Goal: Information Seeking & Learning: Learn about a topic

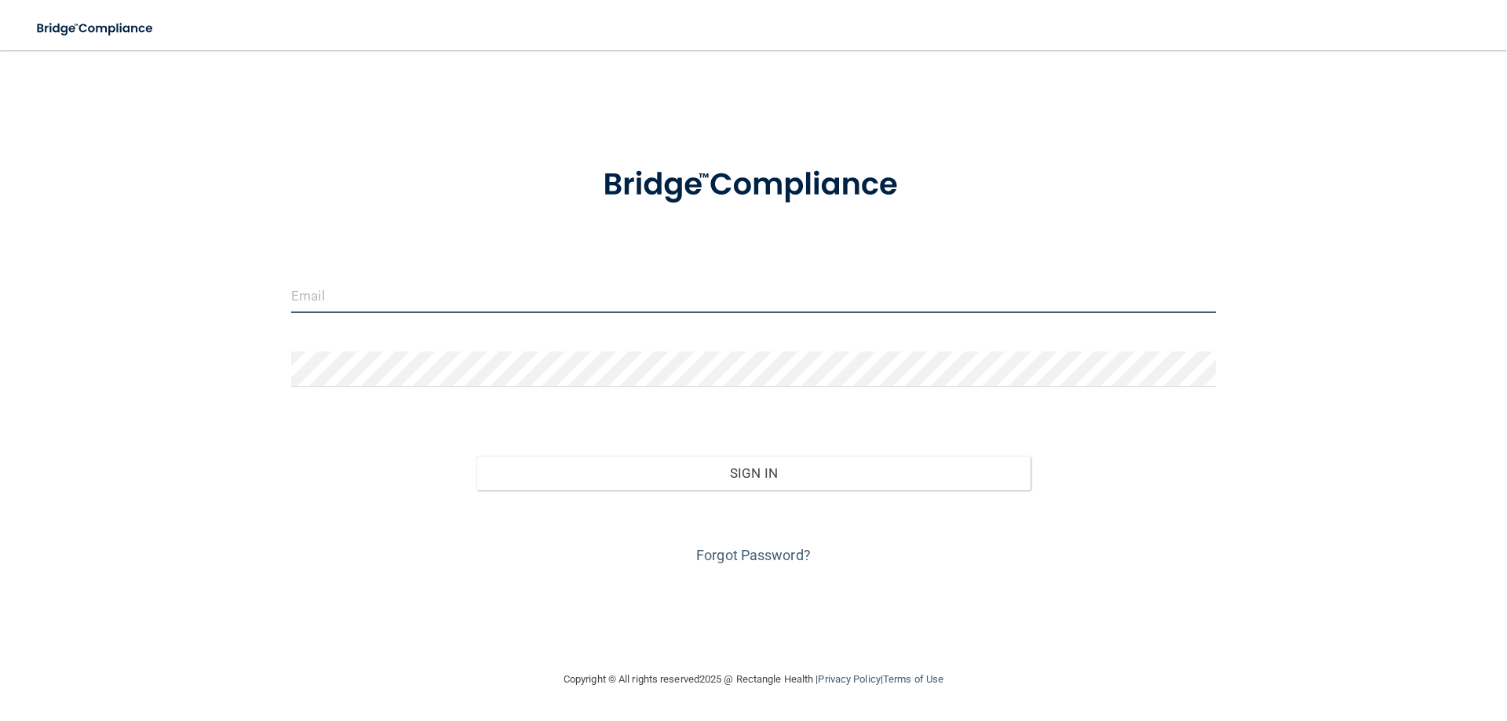
click at [451, 302] on input "email" at bounding box center [753, 295] width 925 height 35
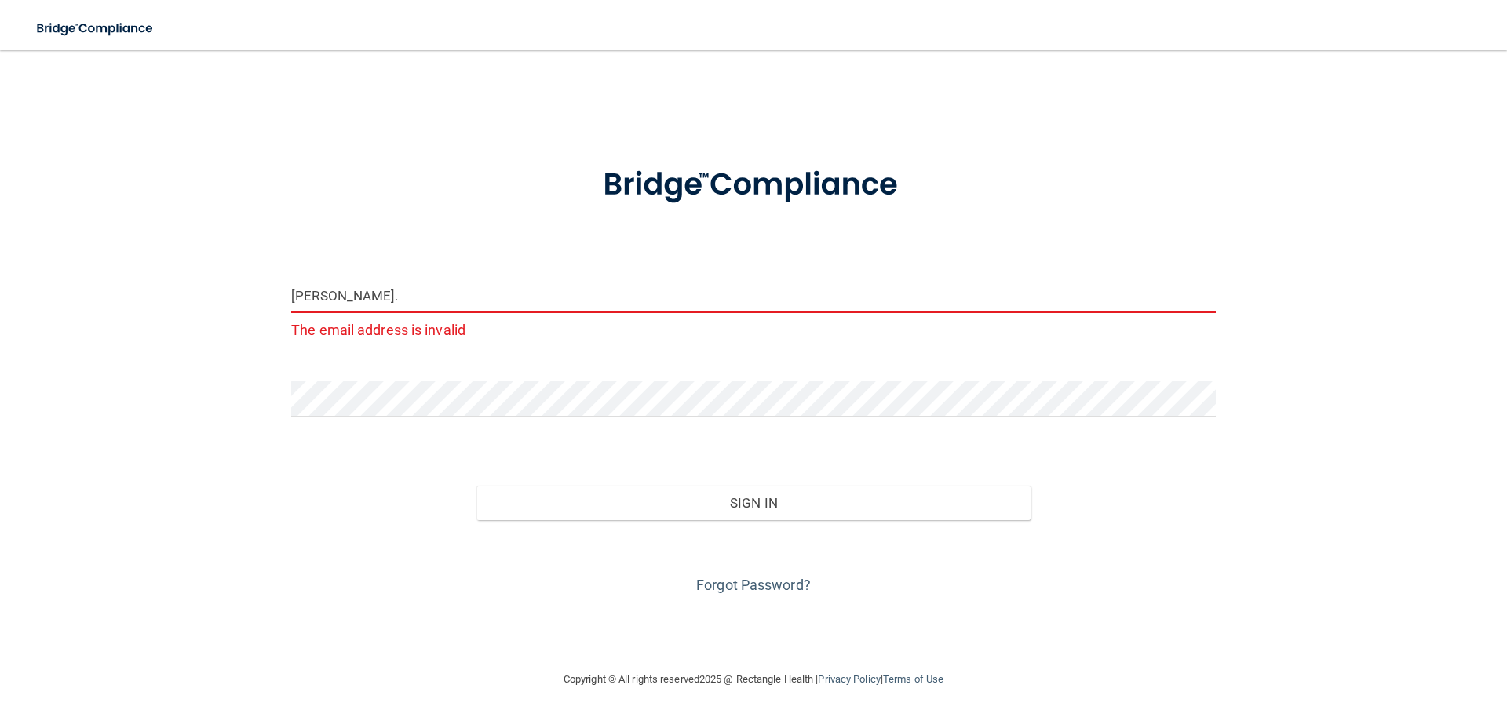
drag, startPoint x: 458, startPoint y: 297, endPoint x: 527, endPoint y: 289, distance: 68.7
click at [527, 289] on input "[PERSON_NAME]." at bounding box center [753, 295] width 925 height 35
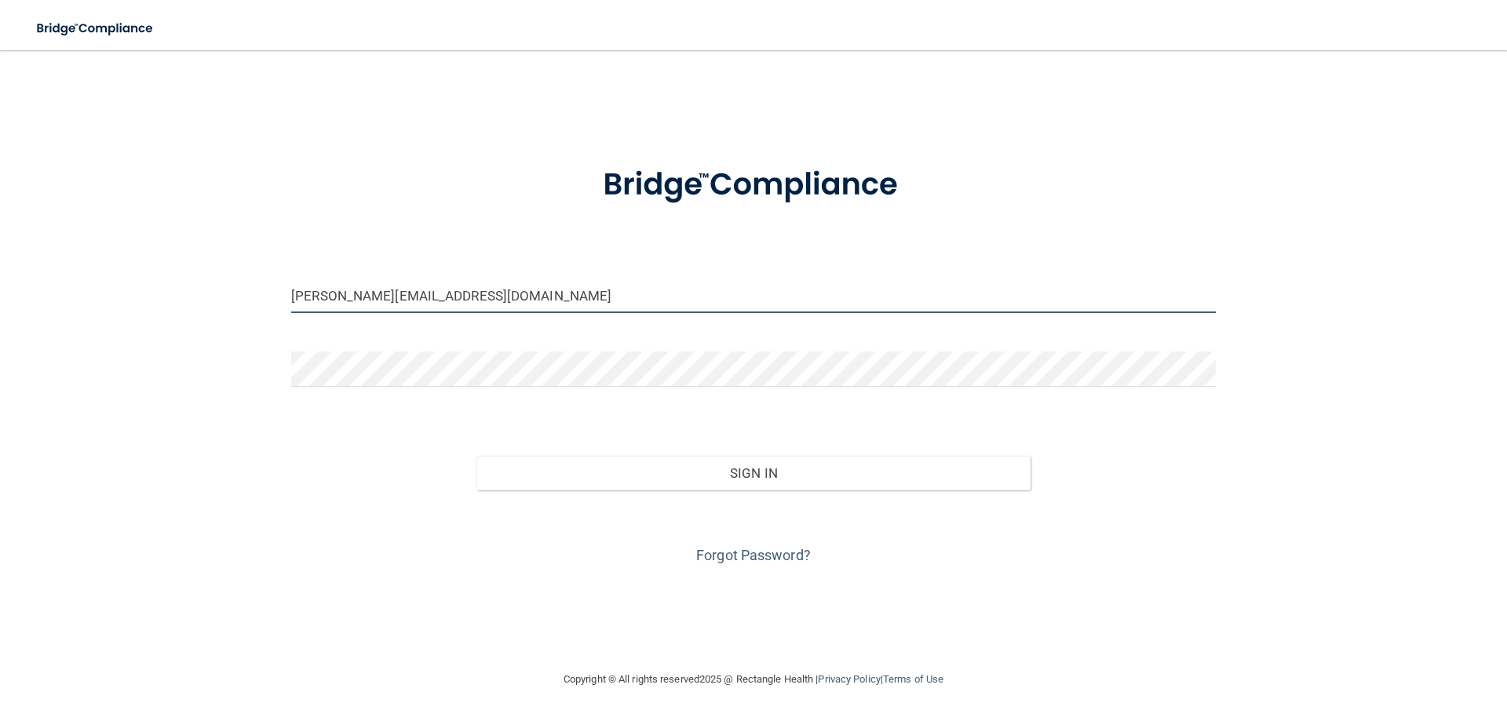
type input "[PERSON_NAME][EMAIL_ADDRESS][DOMAIN_NAME]"
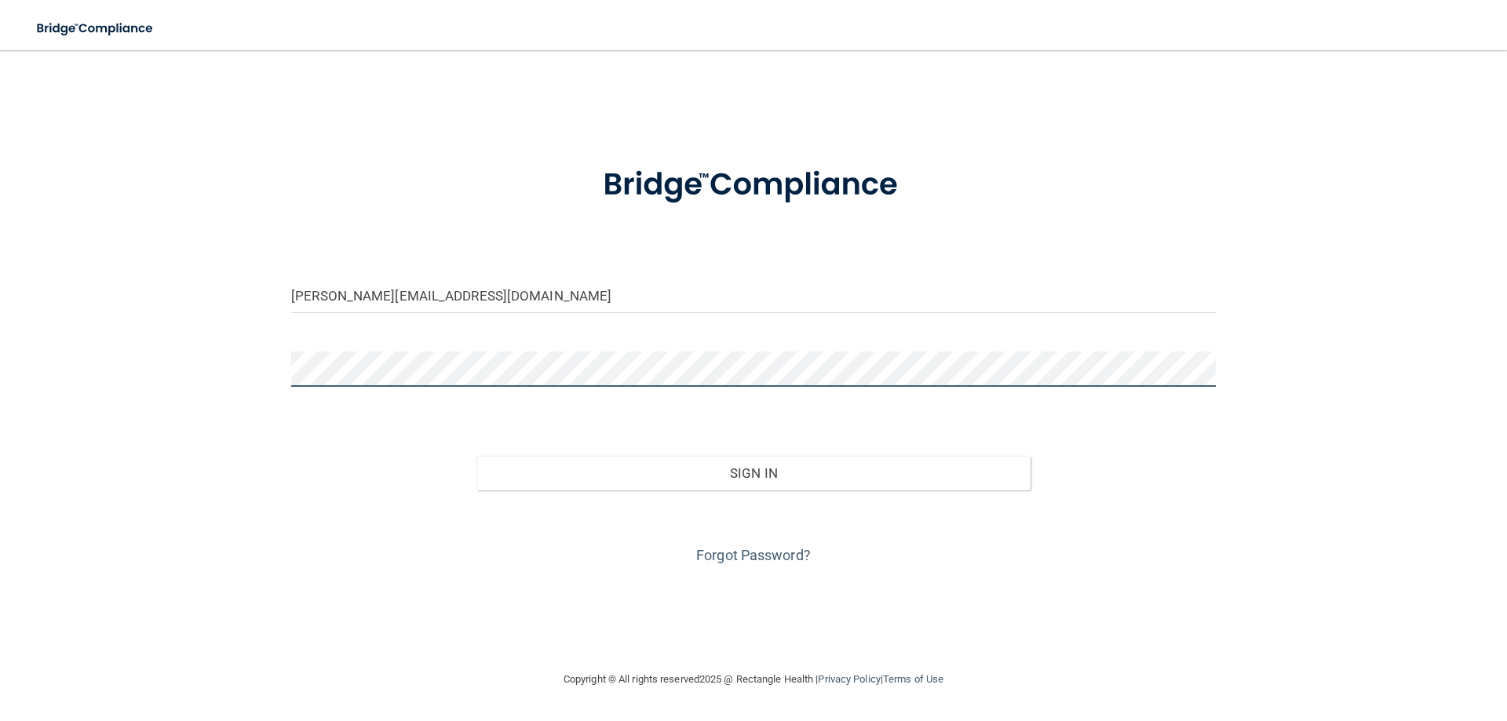
click at [476, 456] on button "Sign In" at bounding box center [753, 473] width 555 height 35
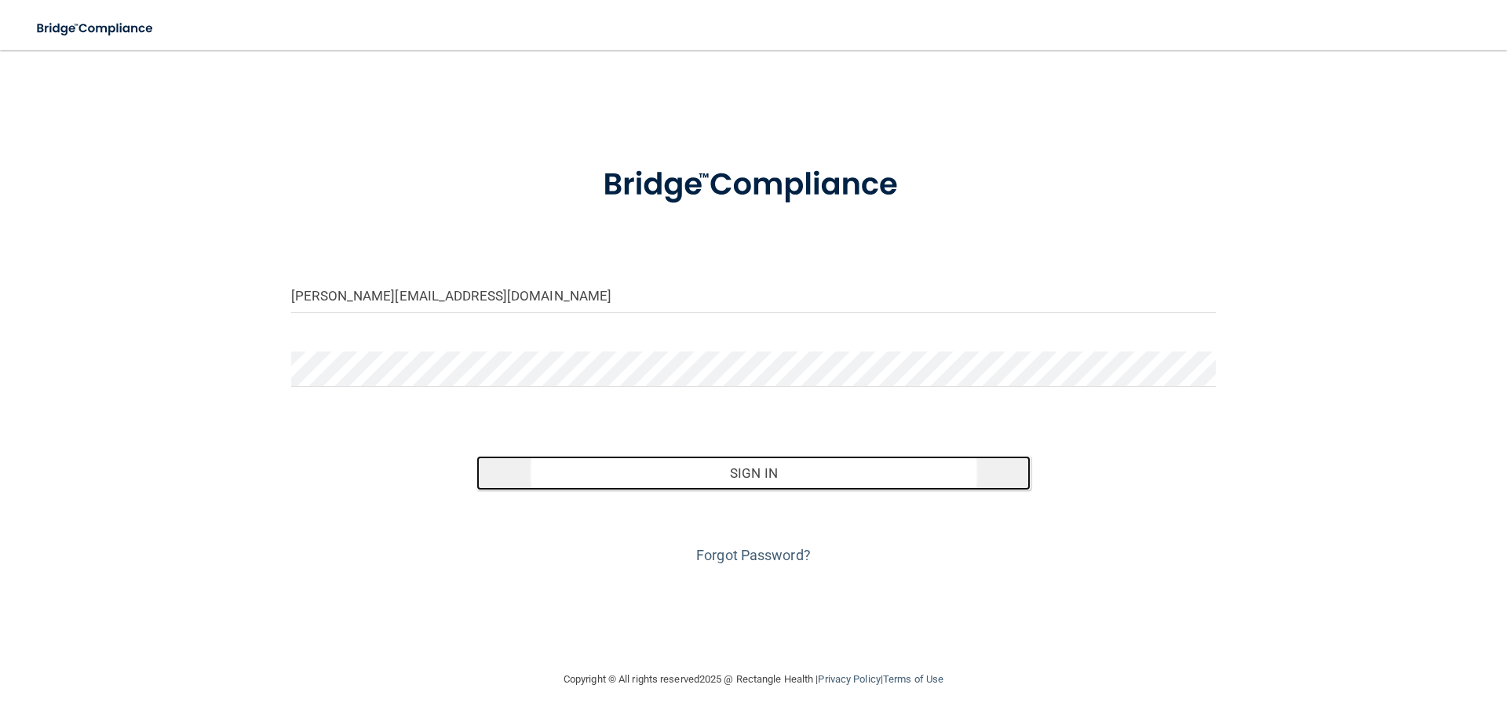
click at [738, 480] on button "Sign In" at bounding box center [753, 473] width 555 height 35
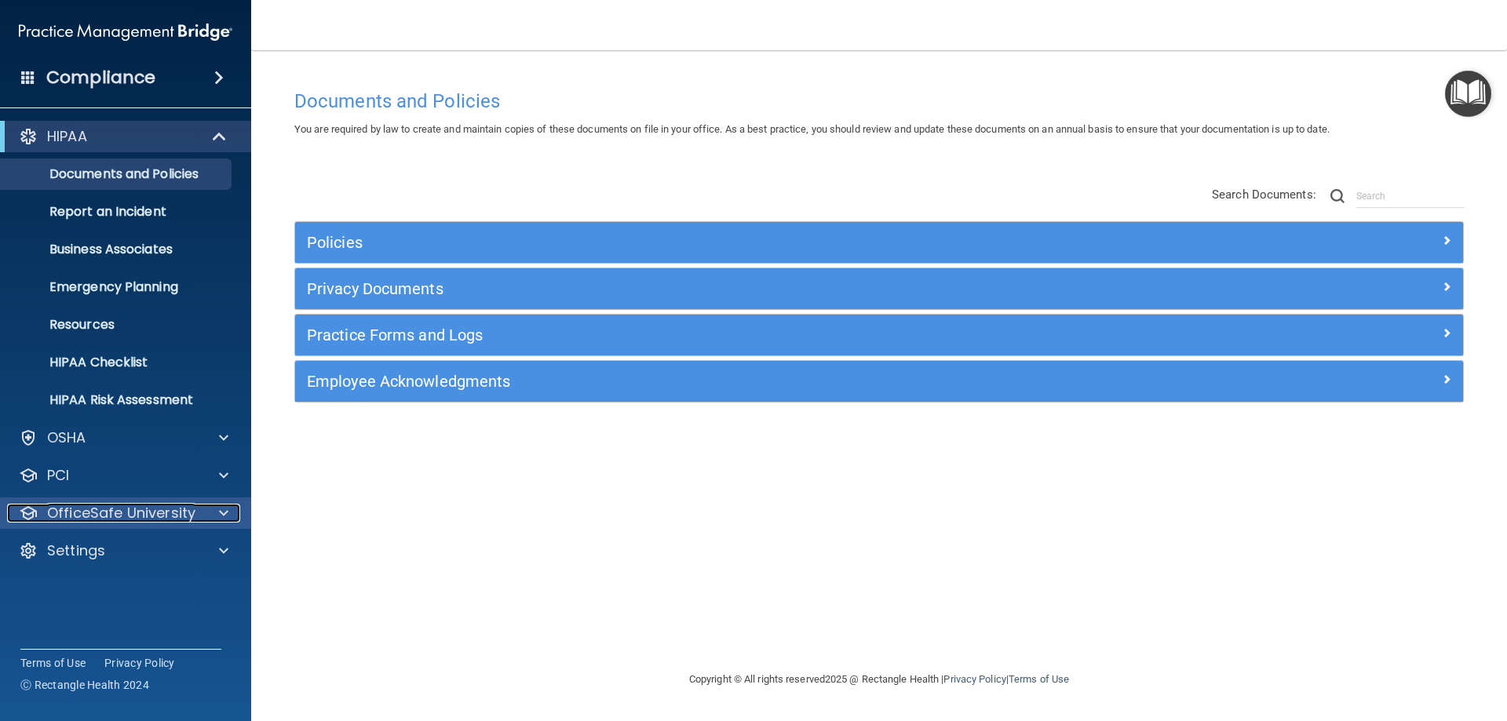
click at [174, 520] on p "OfficeSafe University" at bounding box center [121, 513] width 148 height 19
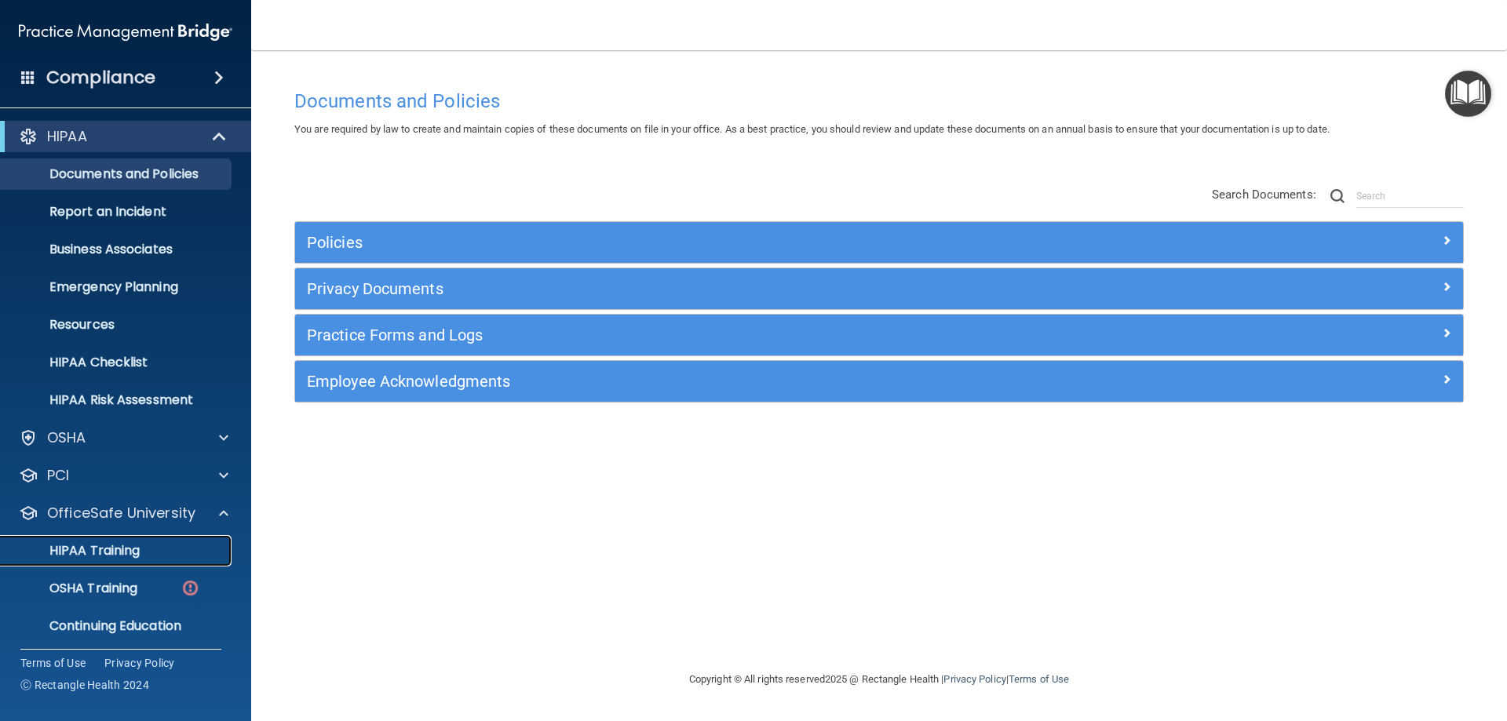
click at [140, 549] on p "HIPAA Training" at bounding box center [74, 551] width 129 height 16
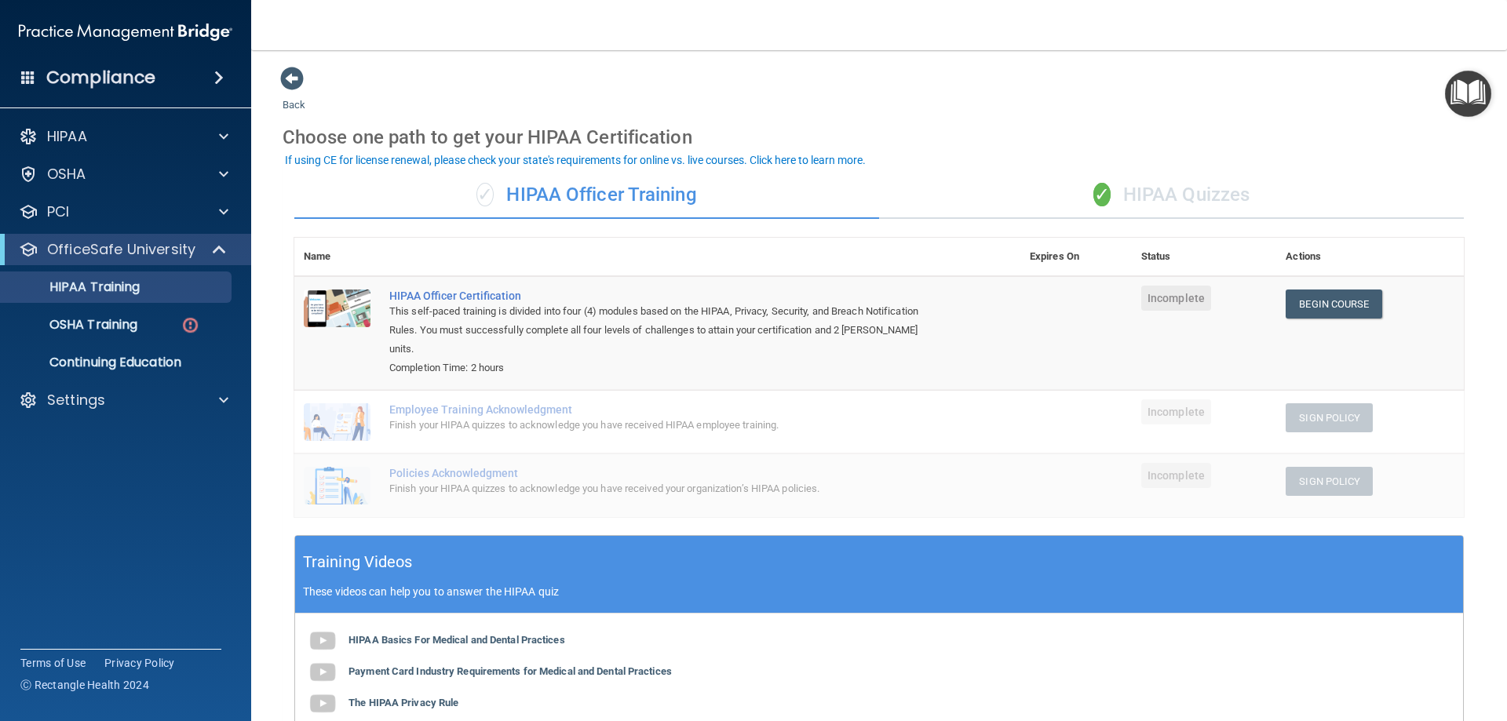
click at [1111, 199] on div "✓ HIPAA Quizzes" at bounding box center [1171, 195] width 585 height 47
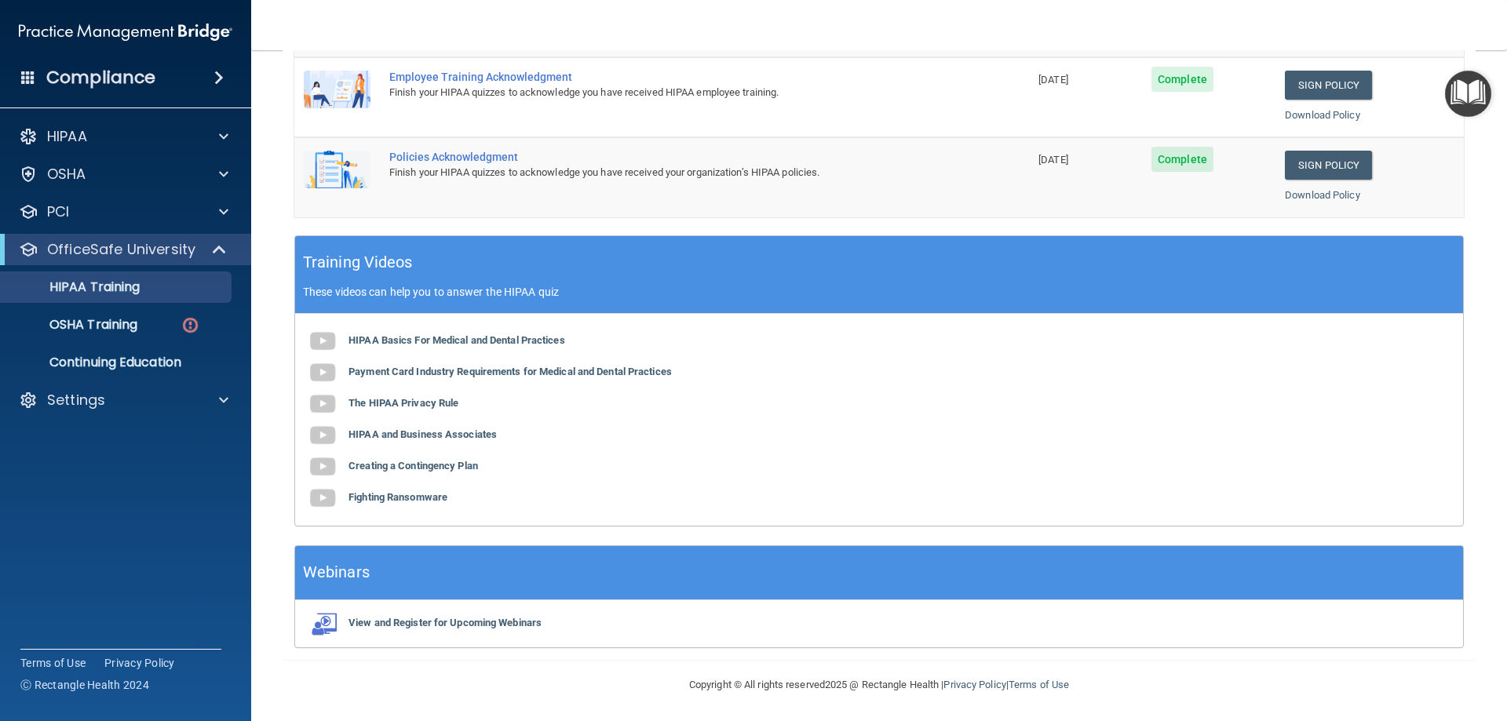
scroll to position [461, 0]
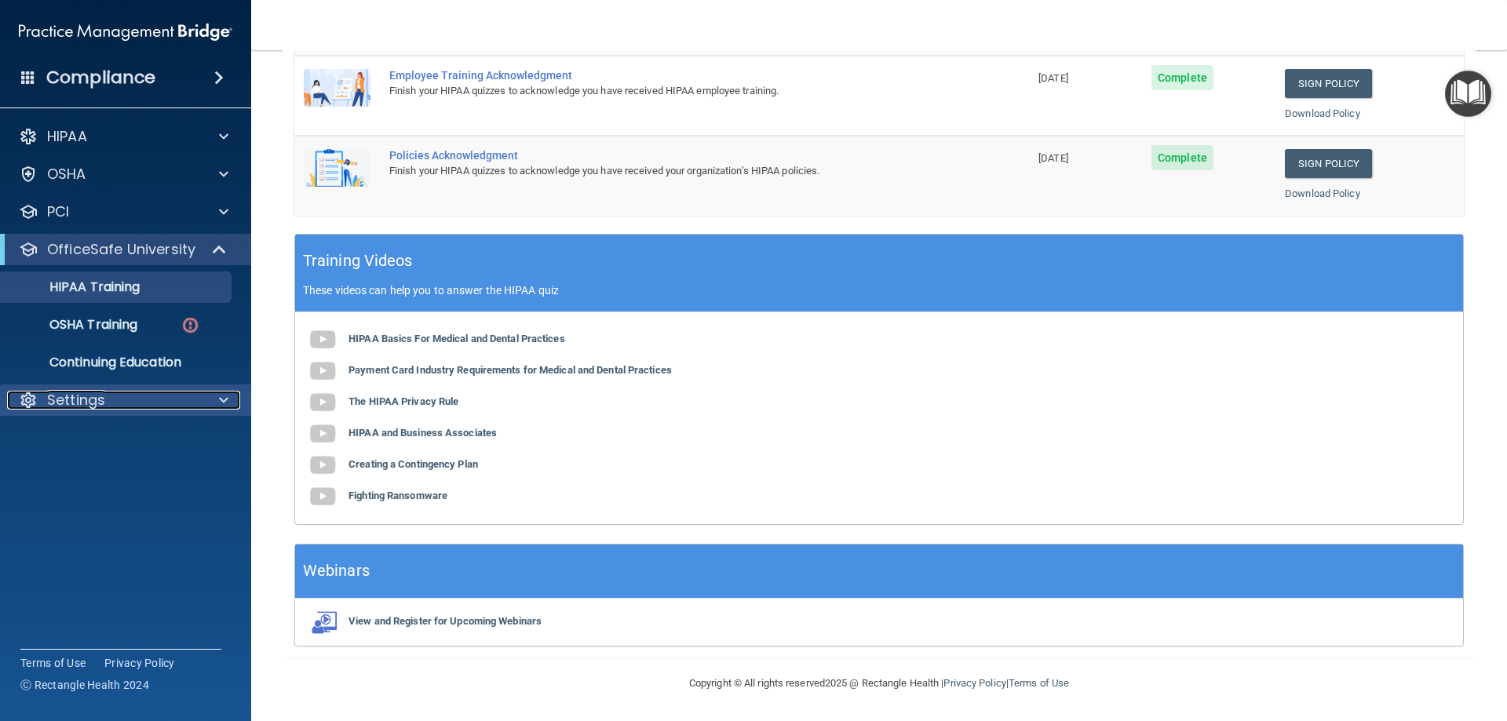
click at [75, 400] on p "Settings" at bounding box center [76, 400] width 58 height 19
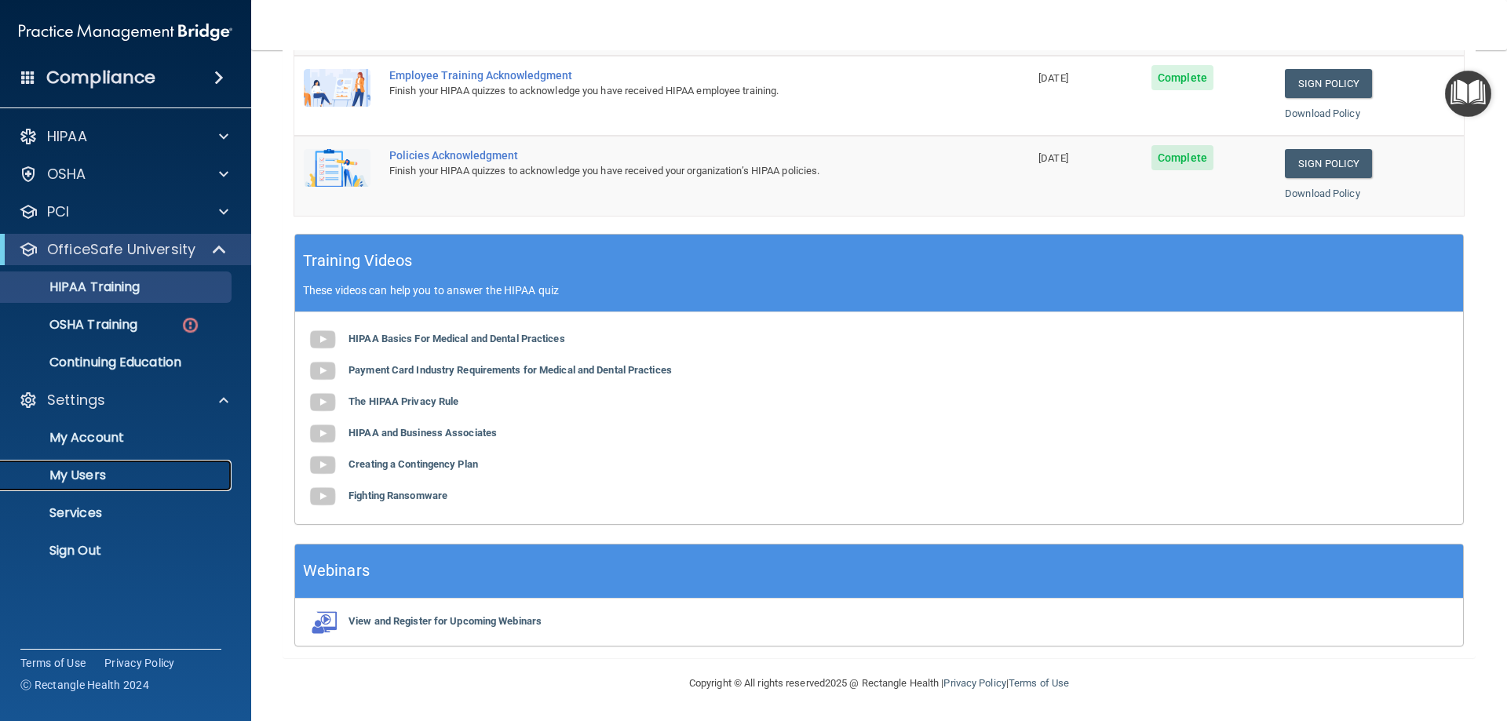
click at [114, 465] on link "My Users" at bounding box center [107, 475] width 247 height 31
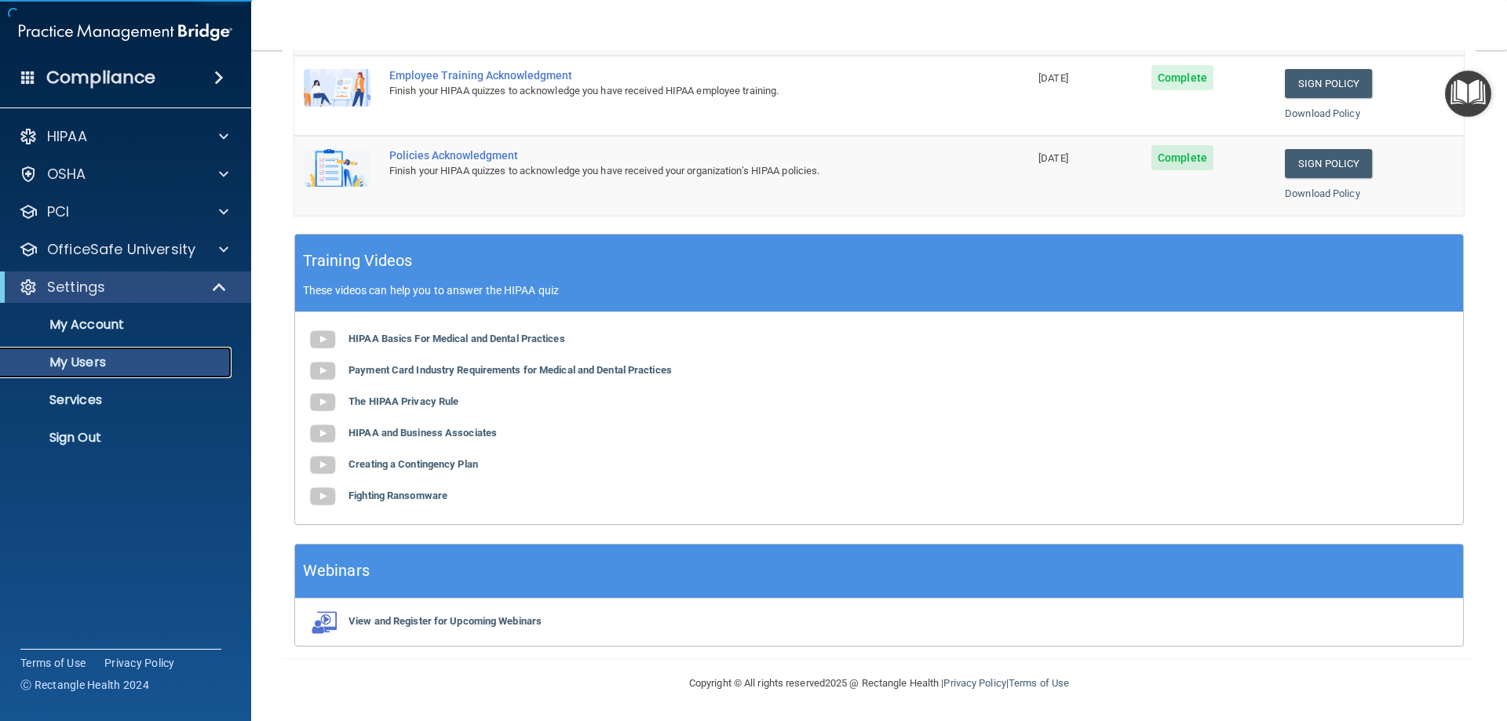
select select "20"
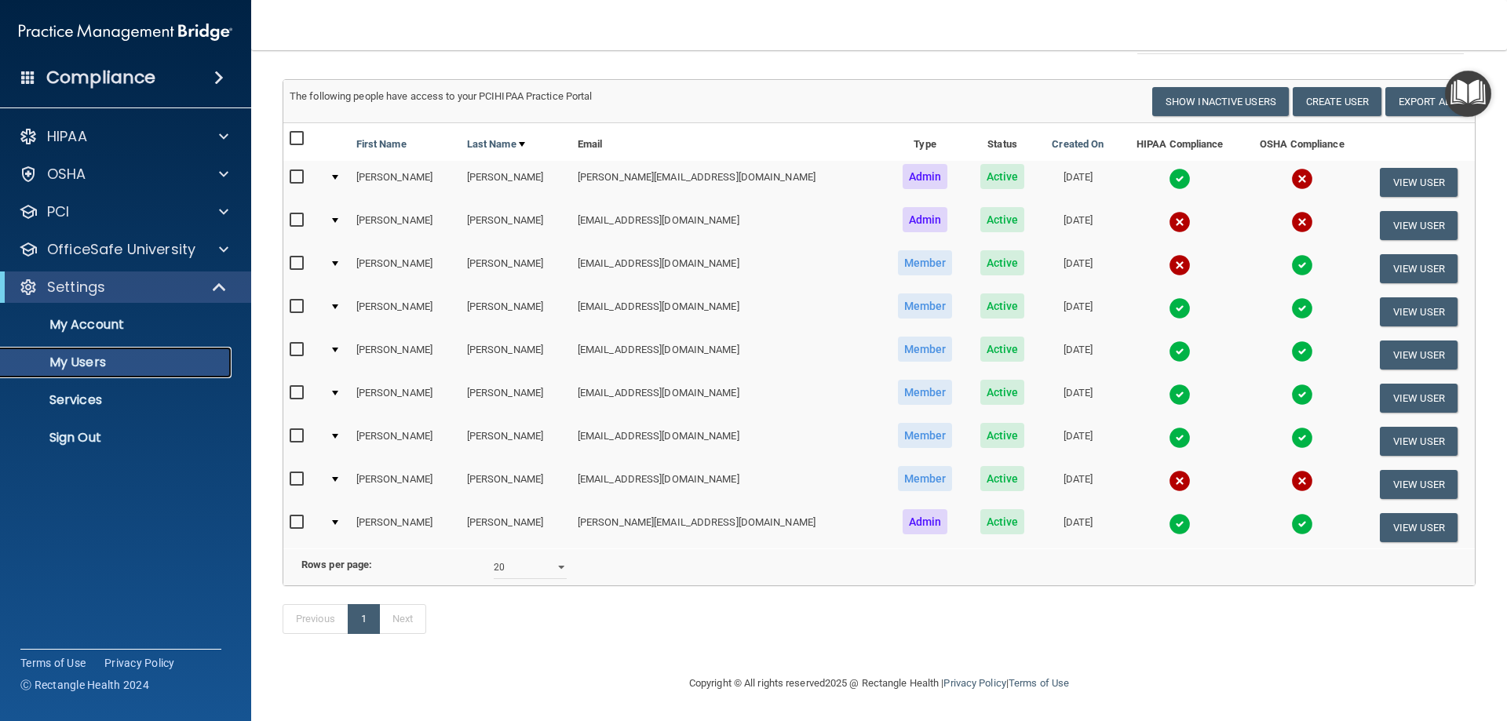
scroll to position [24, 0]
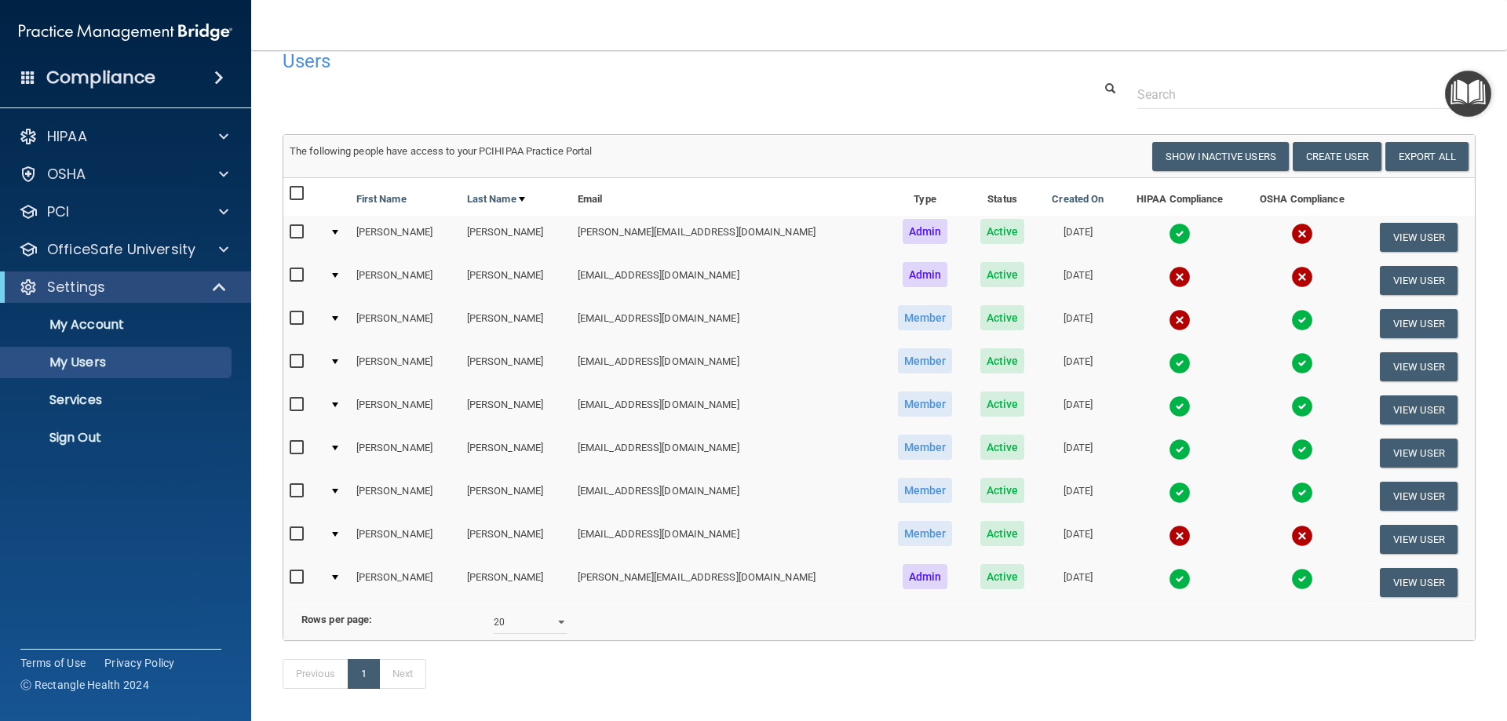
click at [1291, 233] on img at bounding box center [1302, 234] width 22 height 22
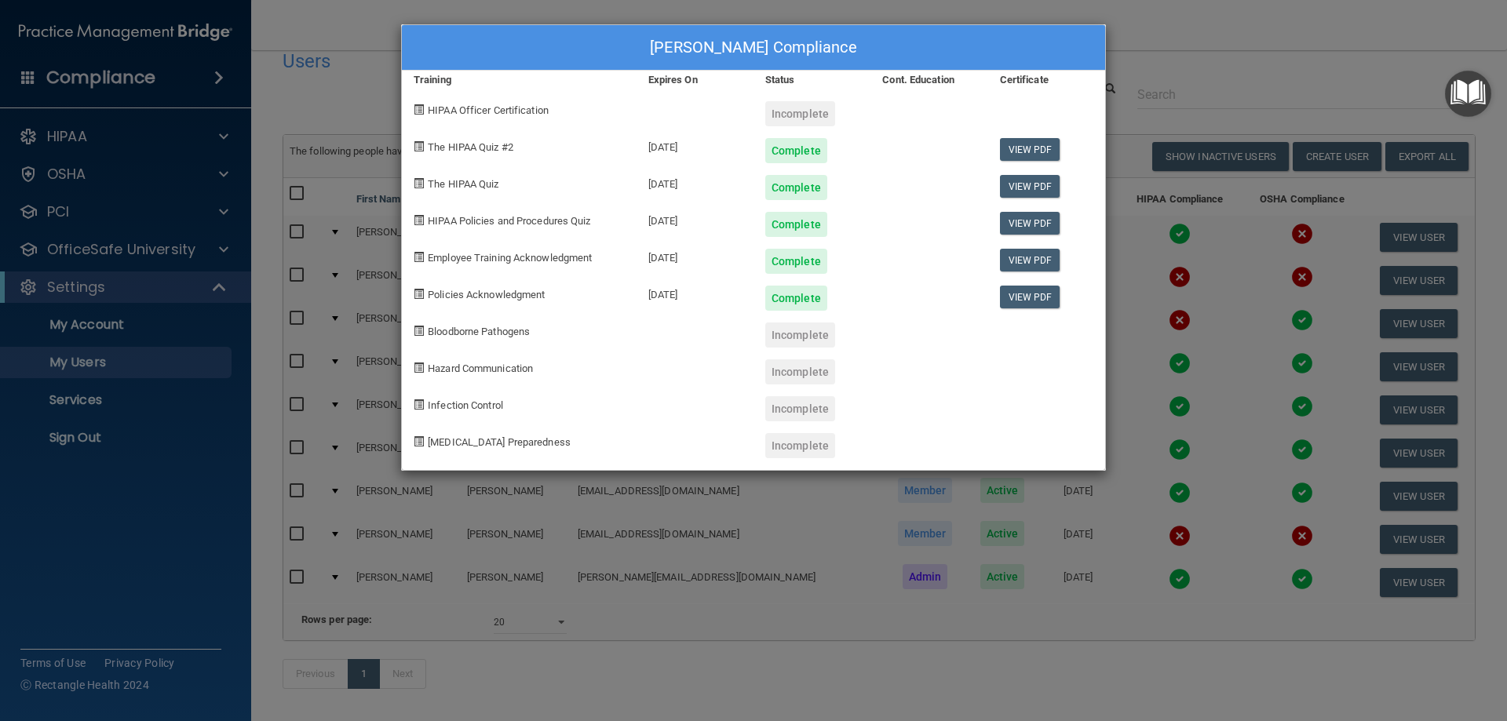
click at [810, 343] on div "Incomplete" at bounding box center [800, 335] width 70 height 25
click at [504, 334] on span "Bloodborne Pathogens" at bounding box center [479, 332] width 102 height 12
click at [419, 326] on span at bounding box center [419, 331] width 10 height 10
click at [1278, 38] on div "[PERSON_NAME] Compliance Training Expires On Status Cont. Education Certificate…" at bounding box center [753, 360] width 1507 height 721
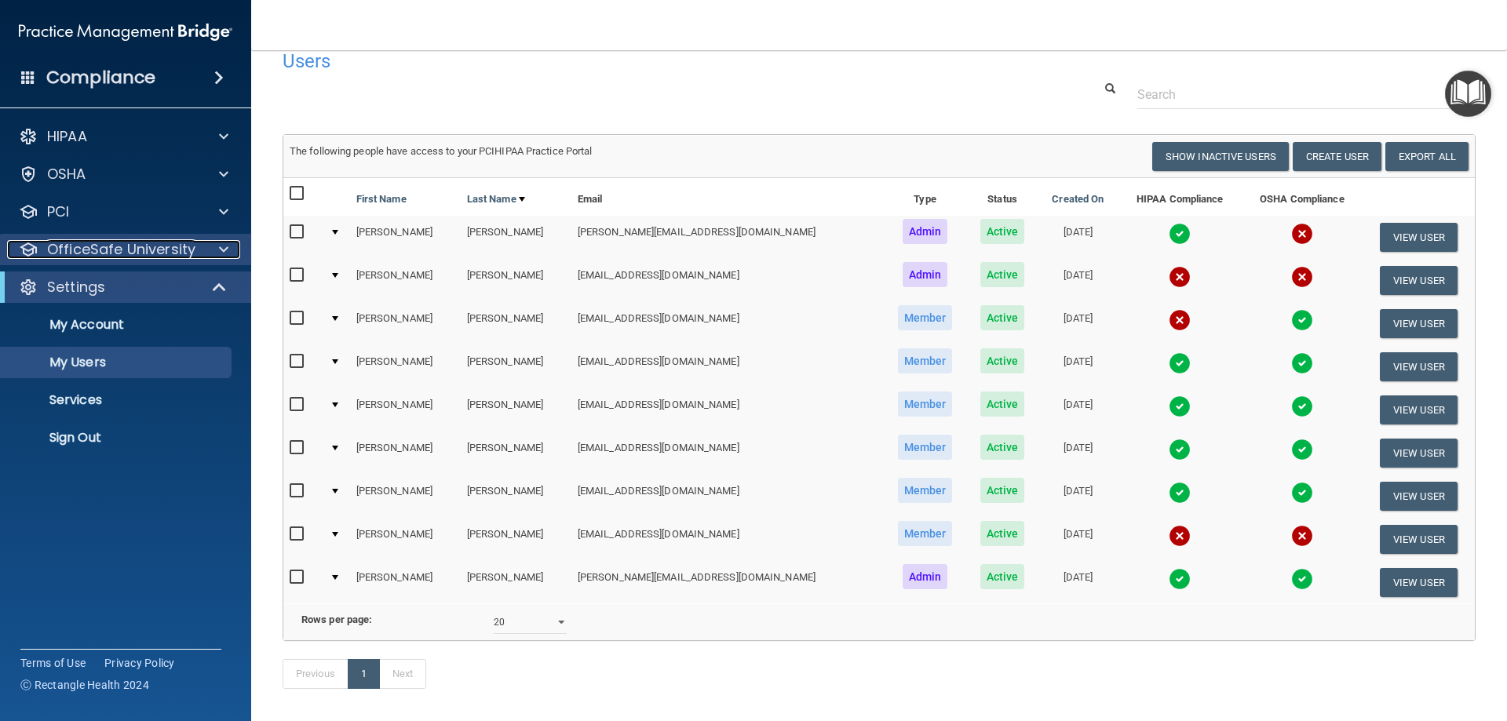
click at [169, 253] on p "OfficeSafe University" at bounding box center [121, 249] width 148 height 19
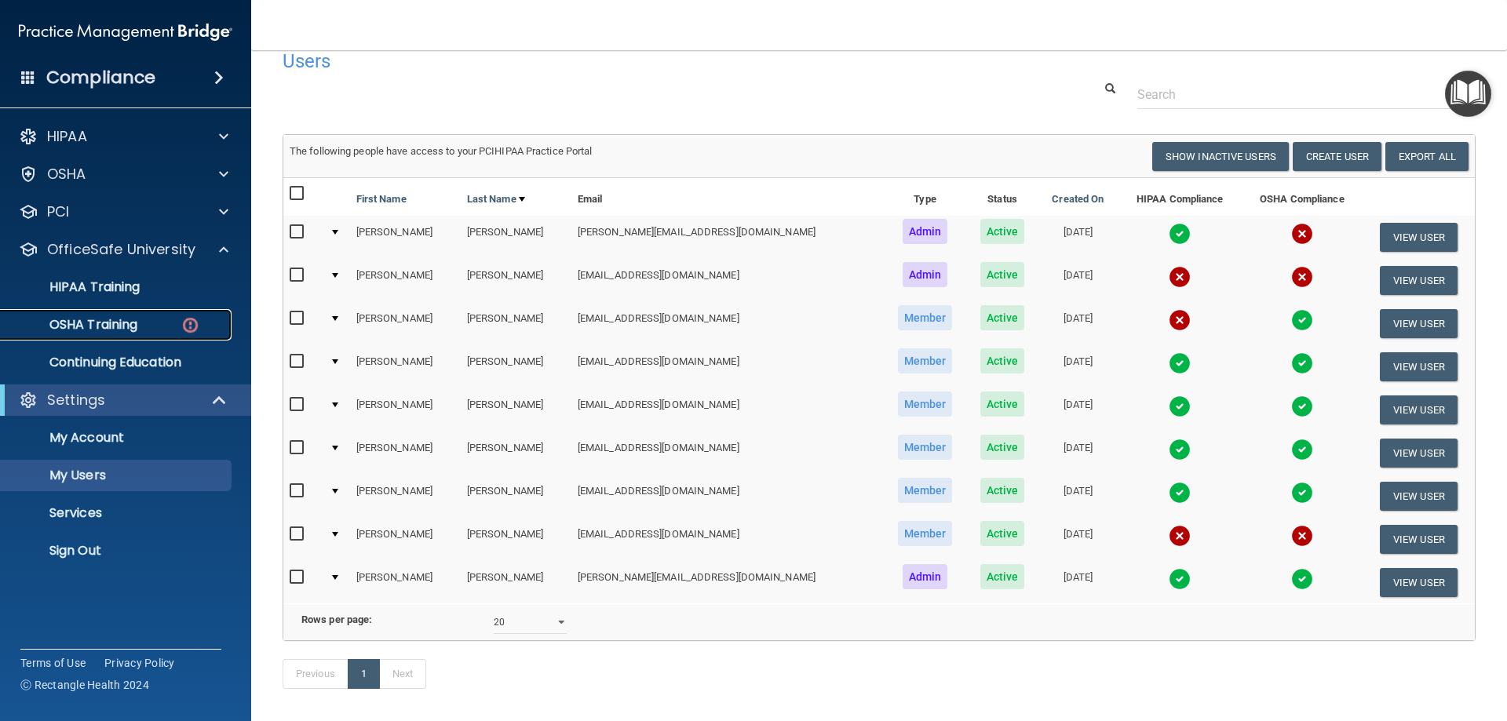
click at [160, 313] on link "OSHA Training" at bounding box center [107, 324] width 247 height 31
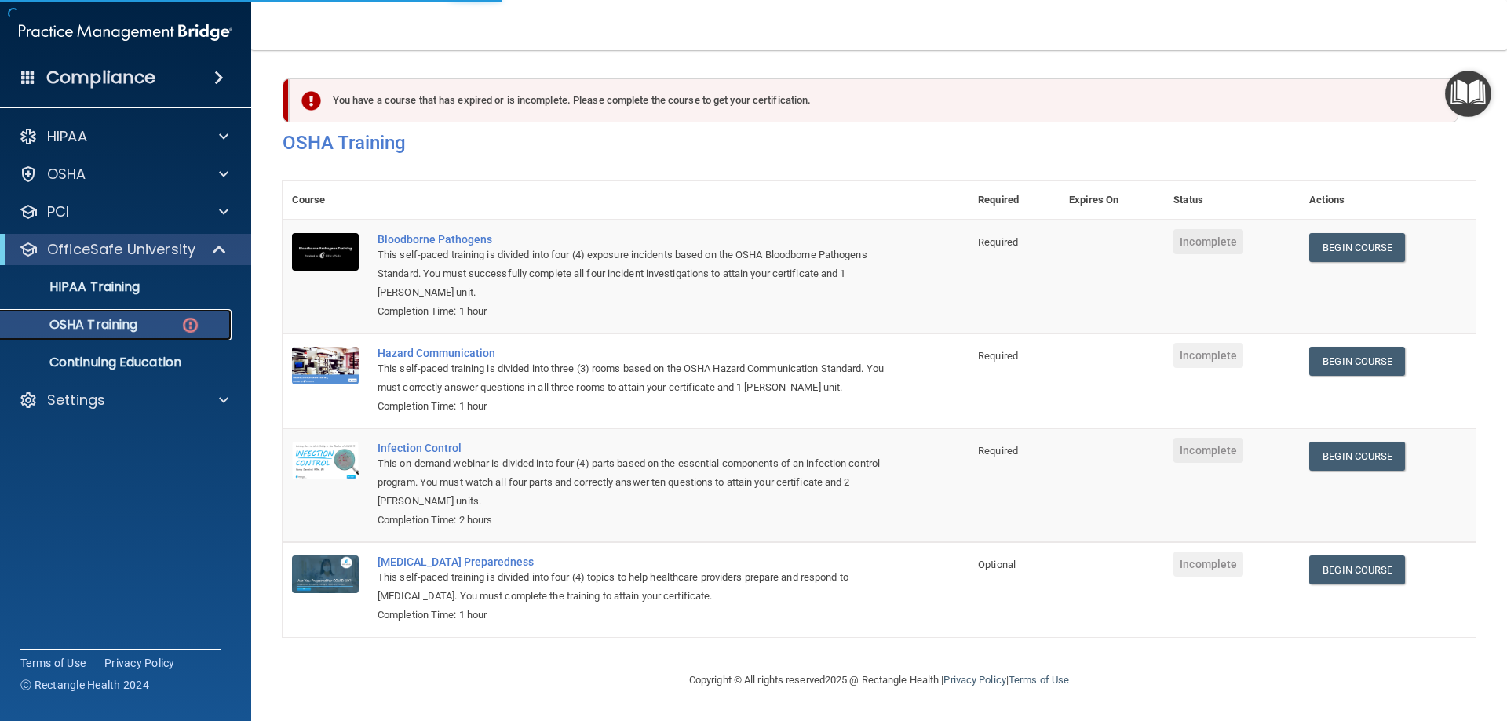
scroll to position [20, 0]
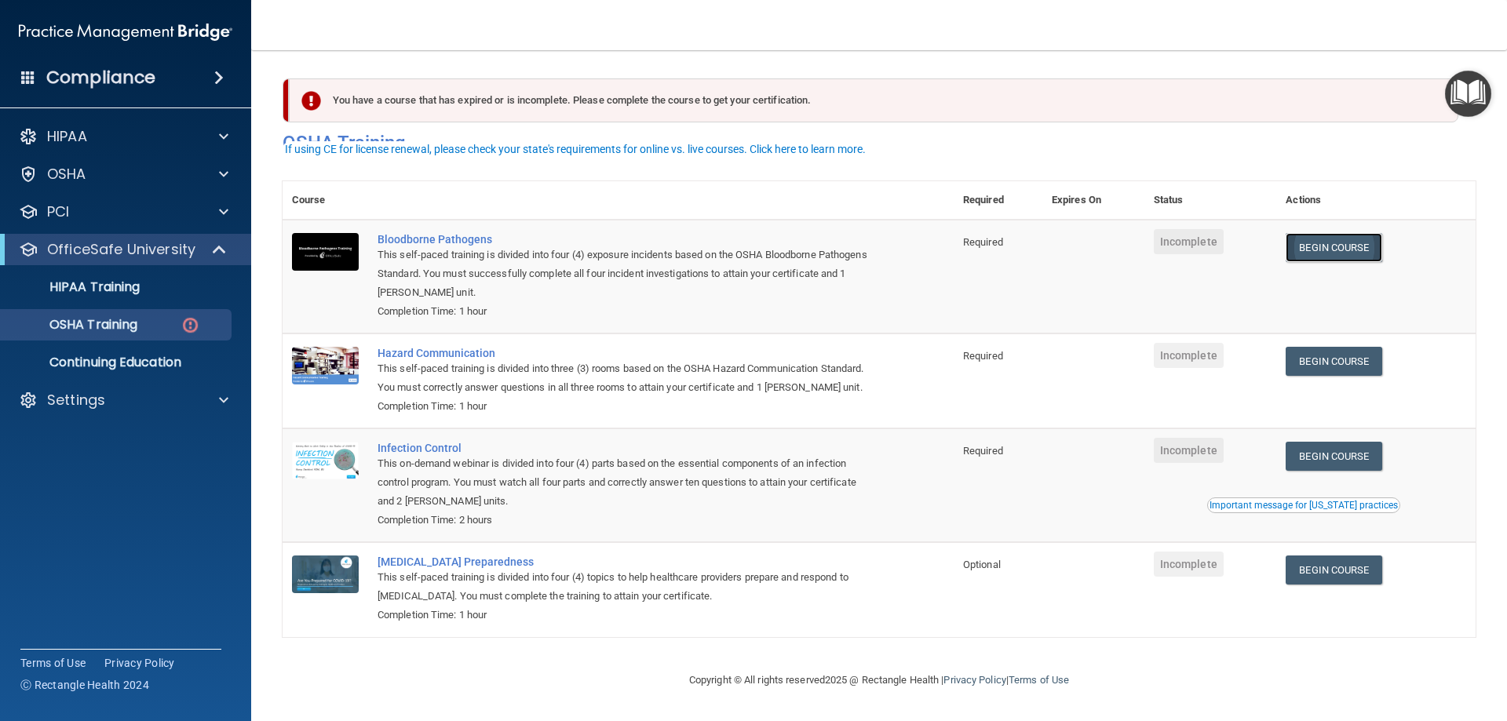
click at [1348, 233] on link "Begin Course" at bounding box center [1334, 247] width 96 height 29
click at [81, 386] on div "Settings" at bounding box center [126, 400] width 252 height 31
click at [63, 397] on p "Settings" at bounding box center [76, 400] width 58 height 19
click at [104, 480] on p "My Users" at bounding box center [117, 476] width 214 height 16
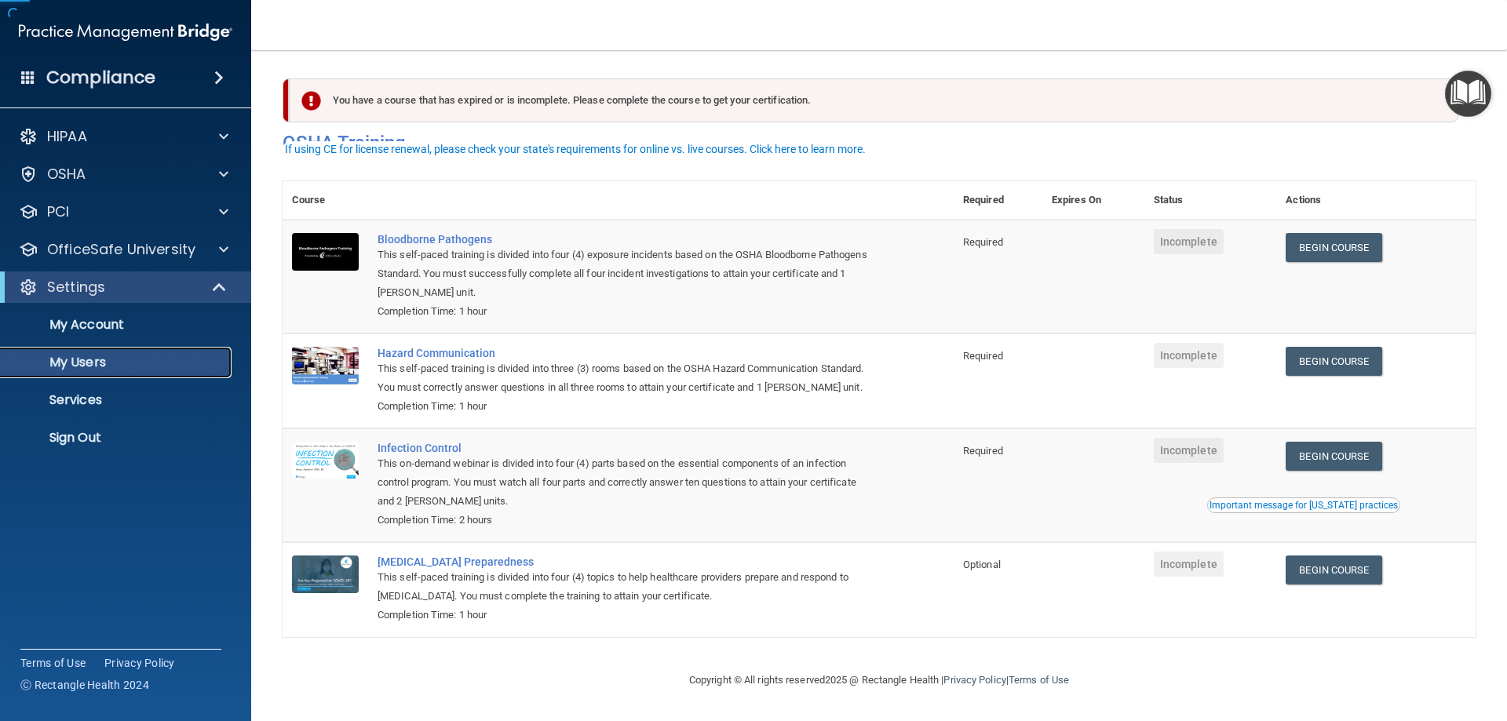
scroll to position [1, 0]
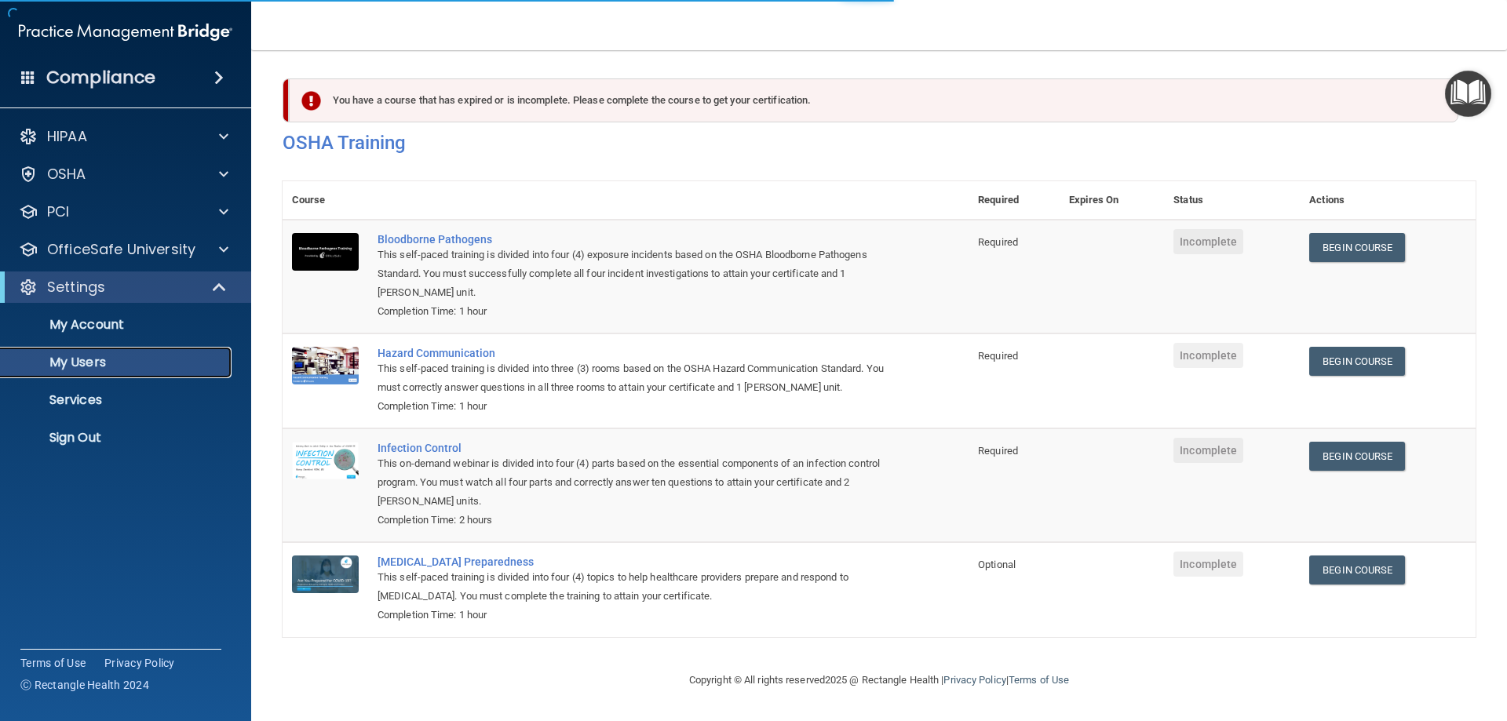
select select "20"
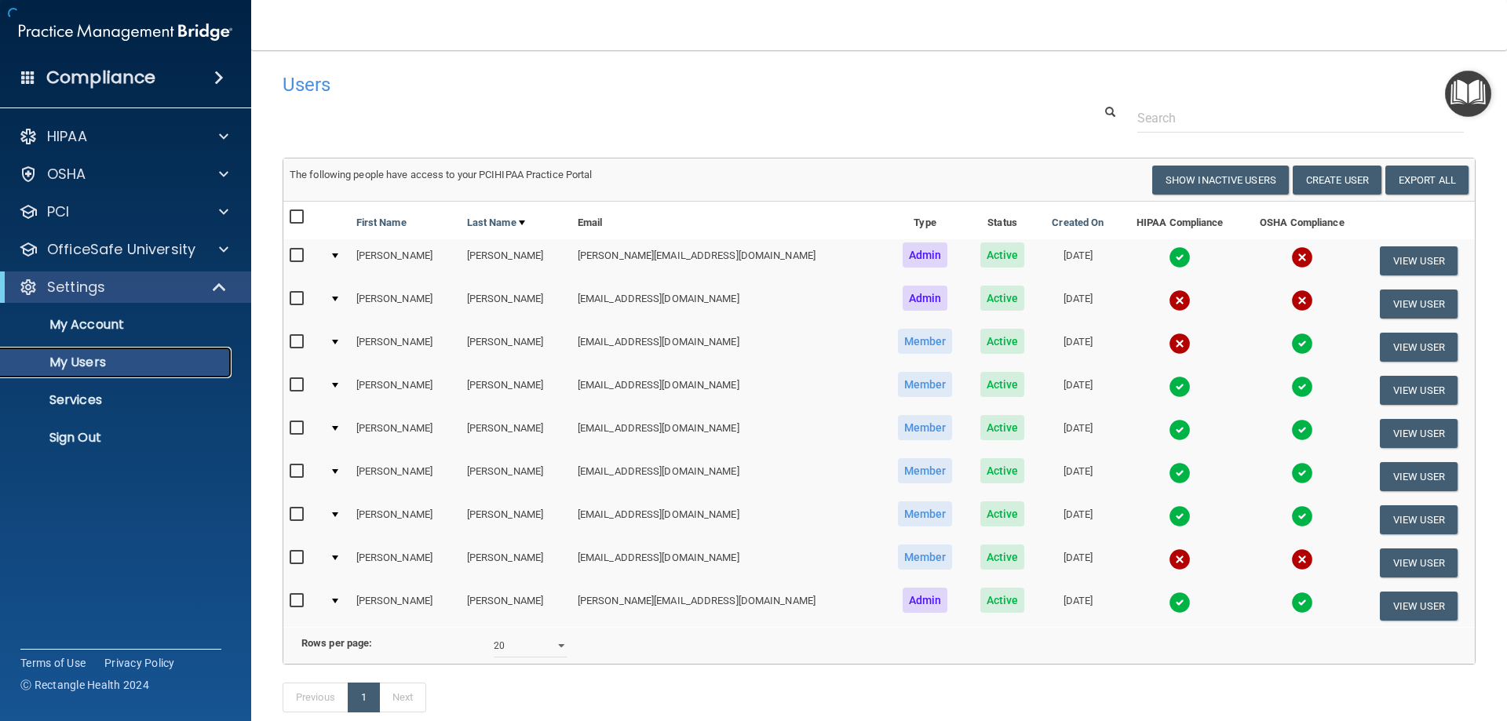
scroll to position [103, 0]
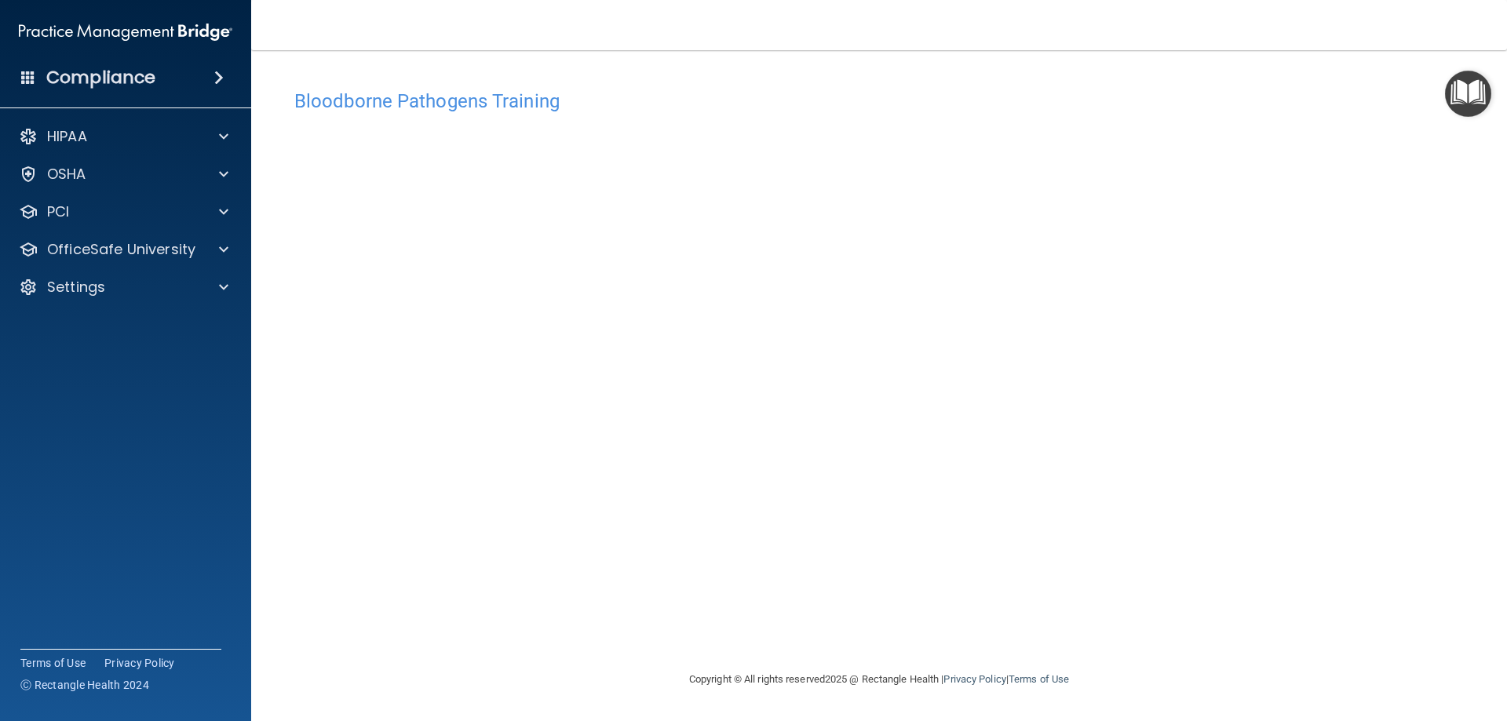
click at [1465, 97] on img "Open Resource Center" at bounding box center [1468, 94] width 46 height 46
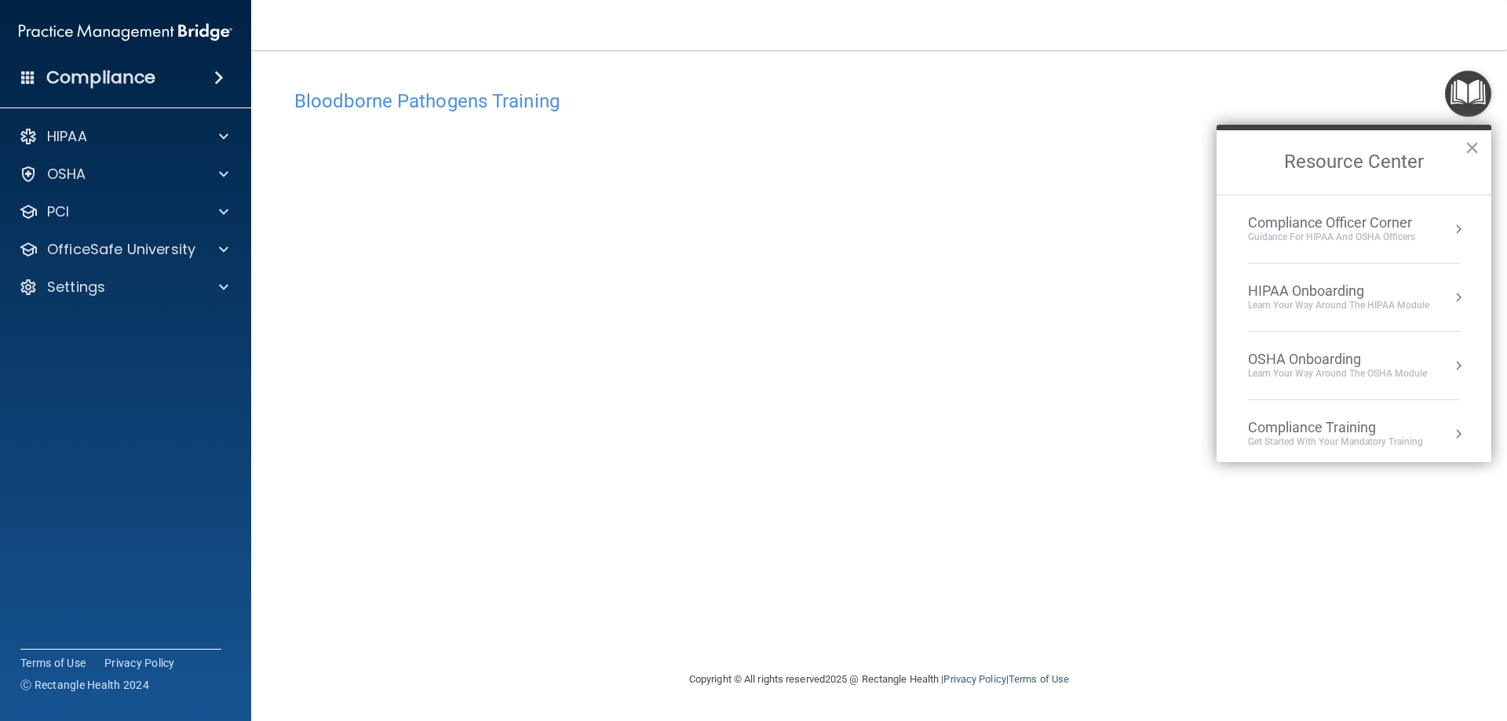
click at [1467, 146] on button "×" at bounding box center [1472, 147] width 15 height 25
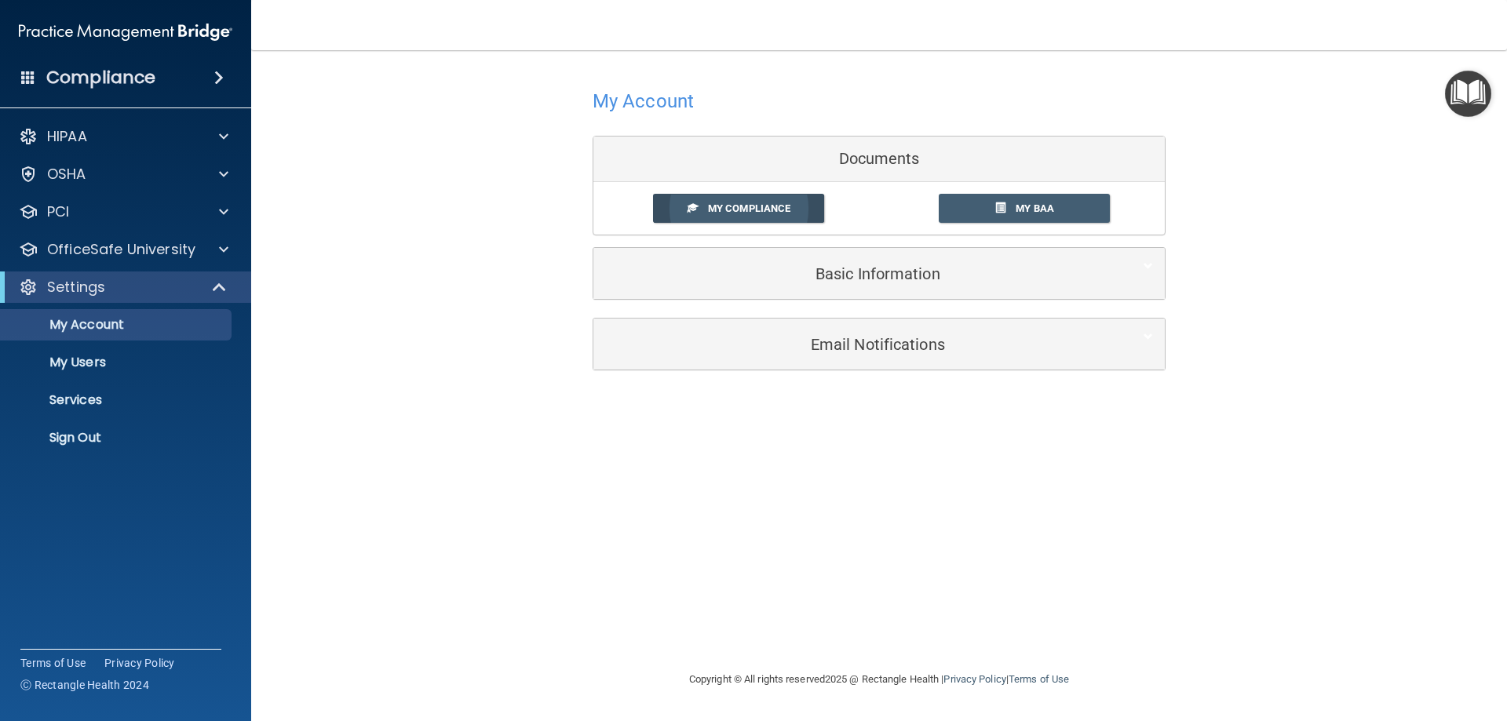
click at [750, 209] on span "My Compliance" at bounding box center [749, 208] width 82 height 12
